Goal: Transaction & Acquisition: Purchase product/service

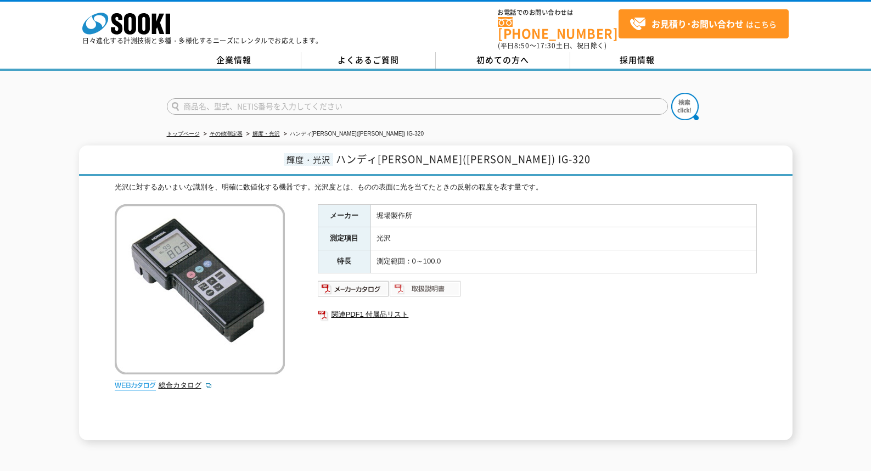
click at [427, 280] on img at bounding box center [425, 289] width 72 height 18
click at [353, 280] on img at bounding box center [354, 289] width 72 height 18
click at [420, 280] on img at bounding box center [425, 289] width 72 height 18
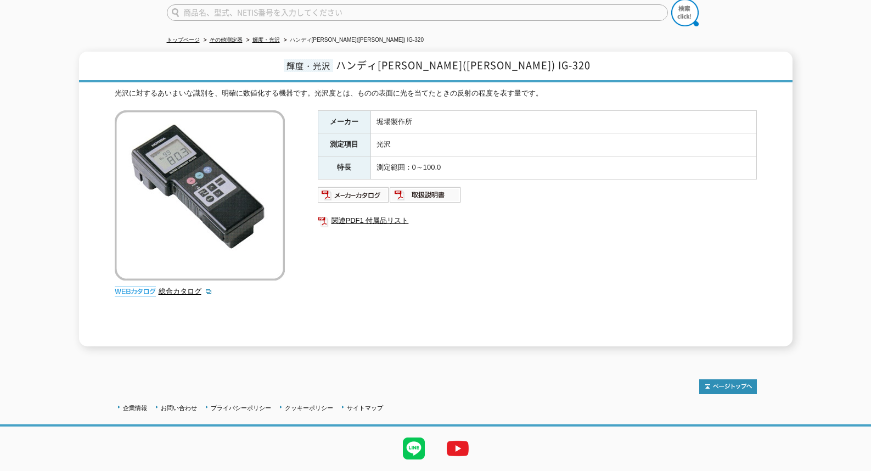
scroll to position [110, 0]
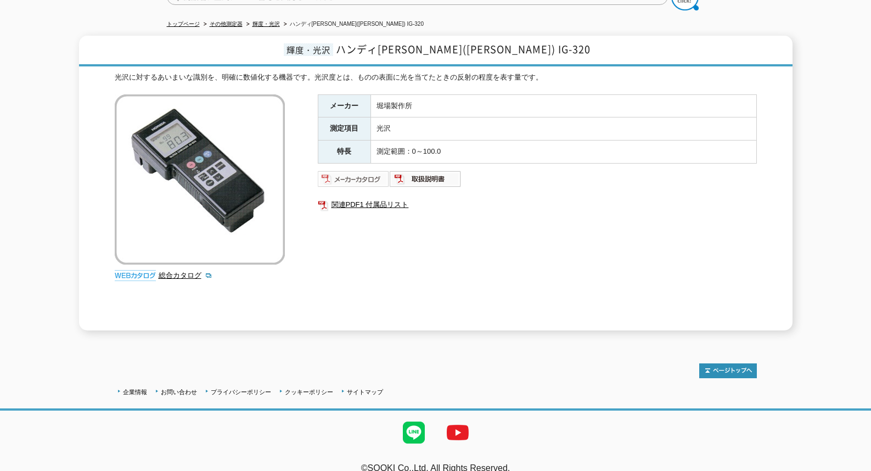
click at [364, 170] on img at bounding box center [354, 179] width 72 height 18
